Goal: Navigation & Orientation: Find specific page/section

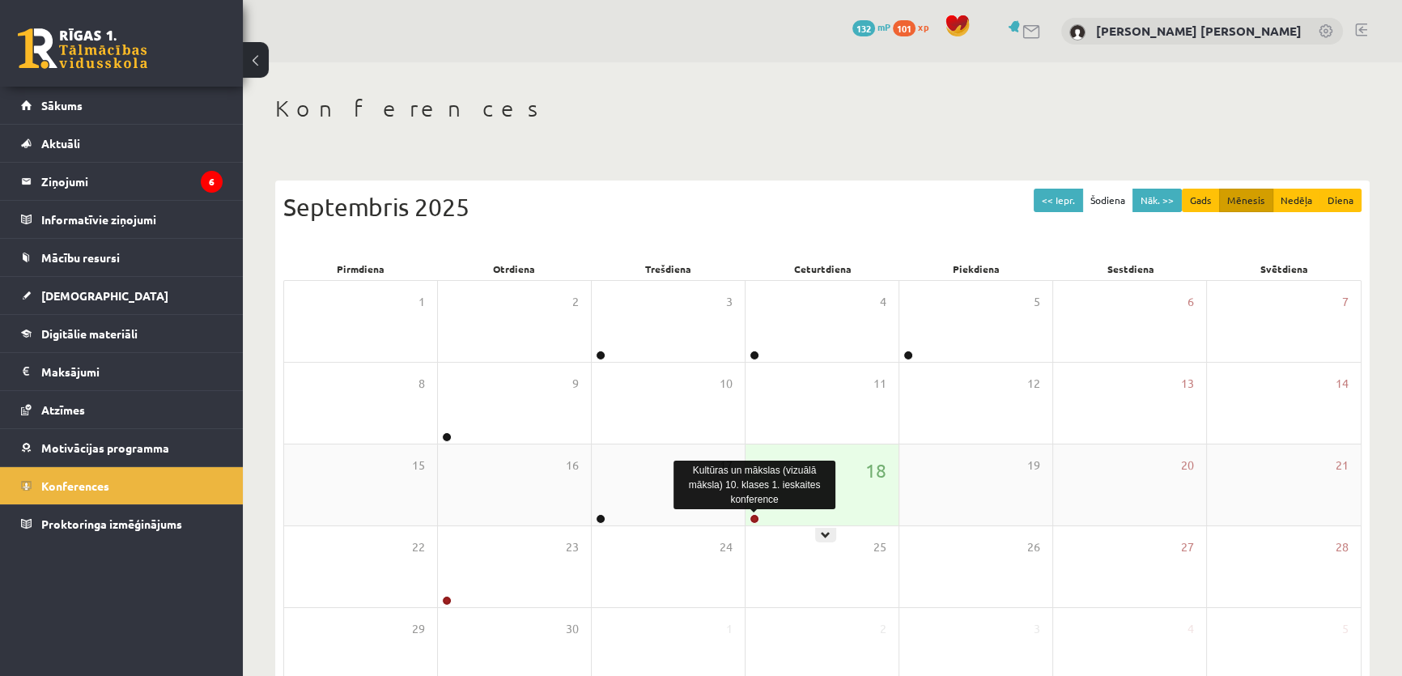
click at [756, 517] on link at bounding box center [755, 519] width 10 height 10
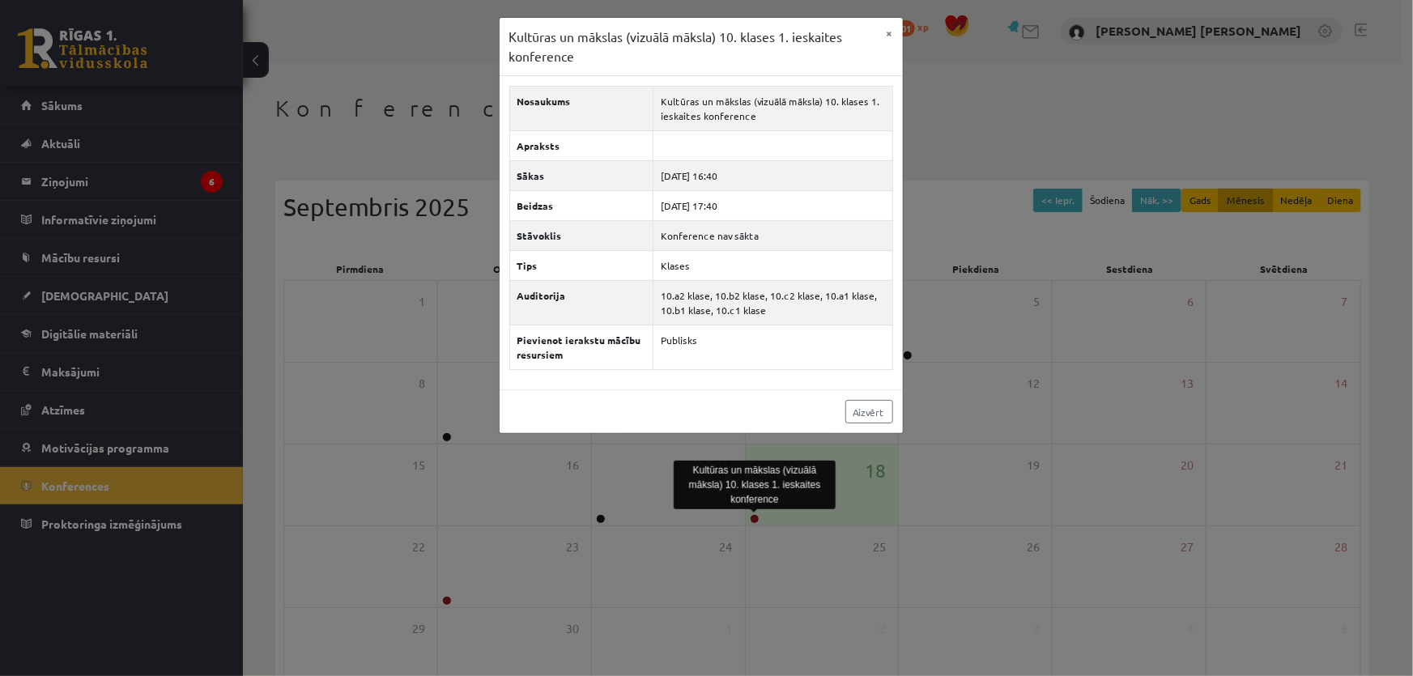
click at [66, 185] on div "Kultūras un mākslas (vizuālā māksla) 10. klases 1. ieskaites konference × Nosau…" at bounding box center [706, 338] width 1413 height 676
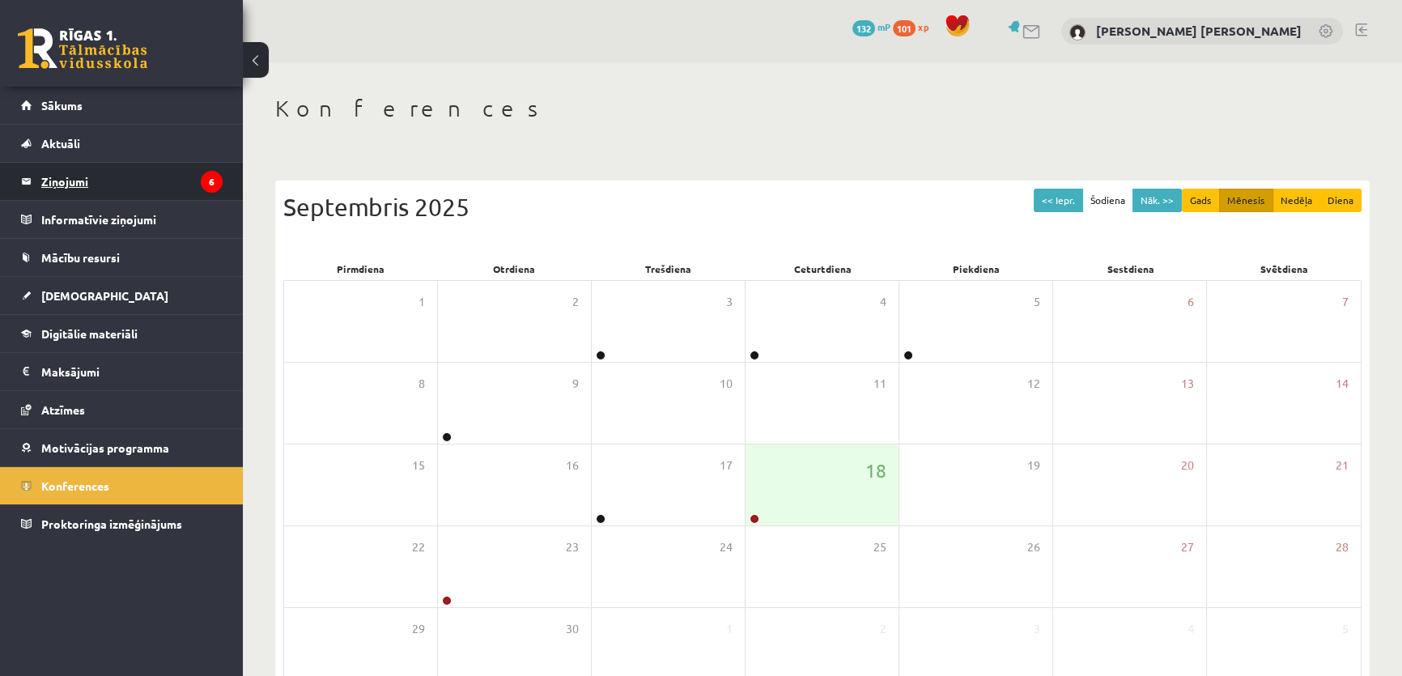
click at [63, 181] on legend "Ziņojumi 6" at bounding box center [131, 181] width 181 height 37
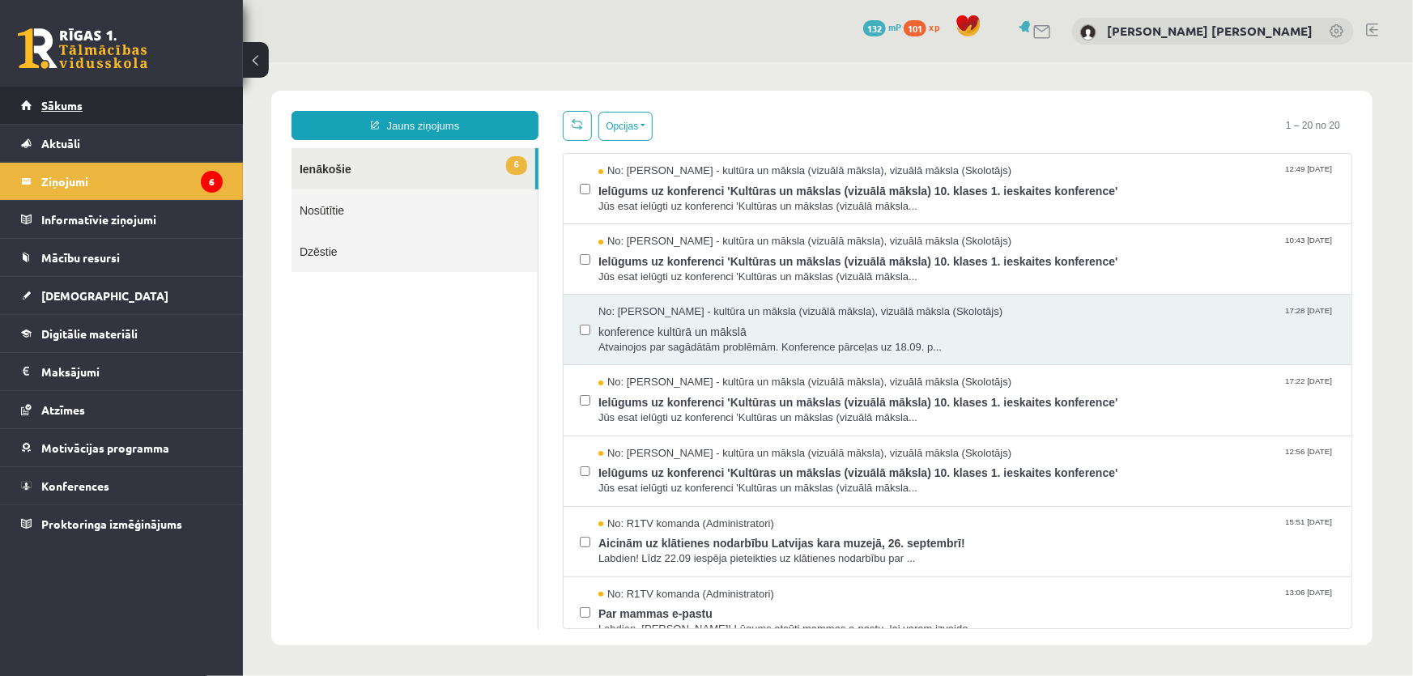
click at [72, 96] on link "Sākums" at bounding box center [122, 105] width 202 height 37
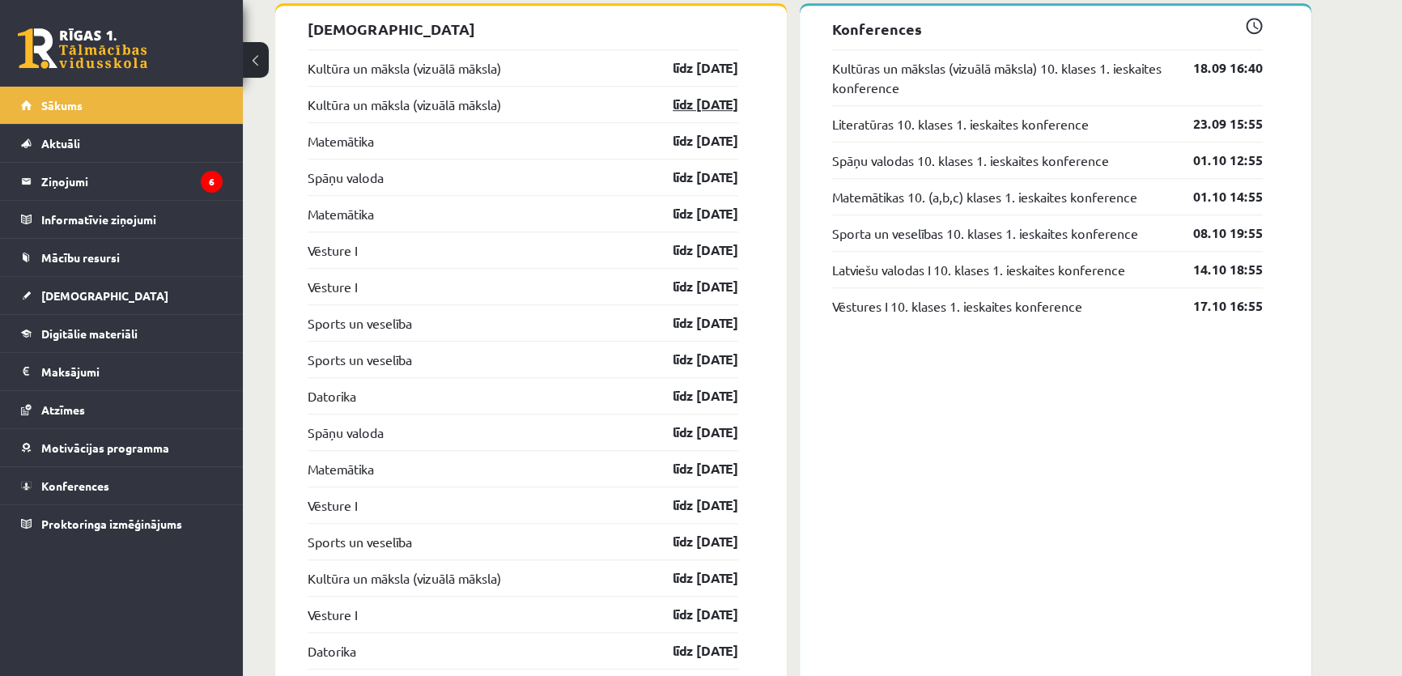
scroll to position [1545, 0]
